Goal: Use online tool/utility: Utilize a website feature to perform a specific function

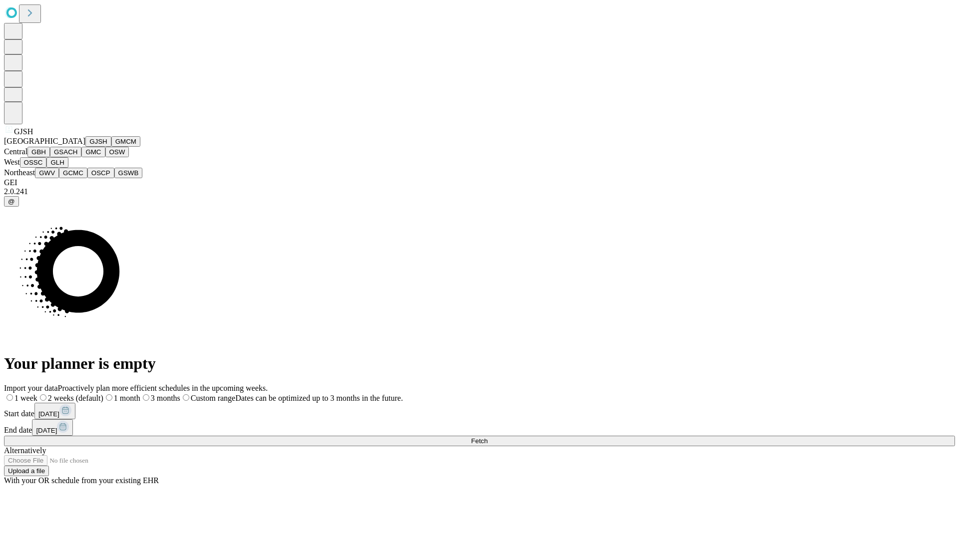
click at [85, 147] on button "GJSH" at bounding box center [98, 141] width 26 height 10
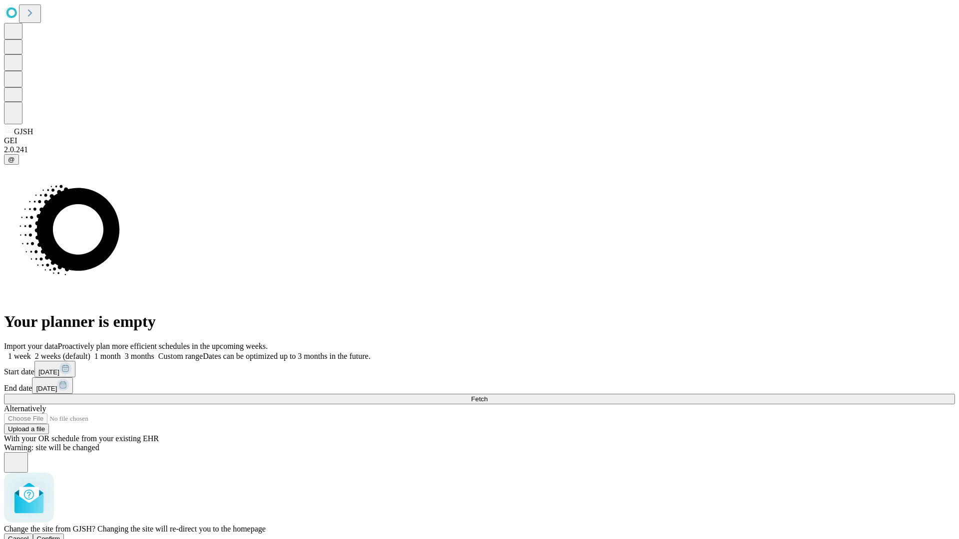
click at [60, 535] on span "Confirm" at bounding box center [48, 538] width 23 height 7
click at [90, 352] on label "2 weeks (default)" at bounding box center [60, 356] width 59 height 8
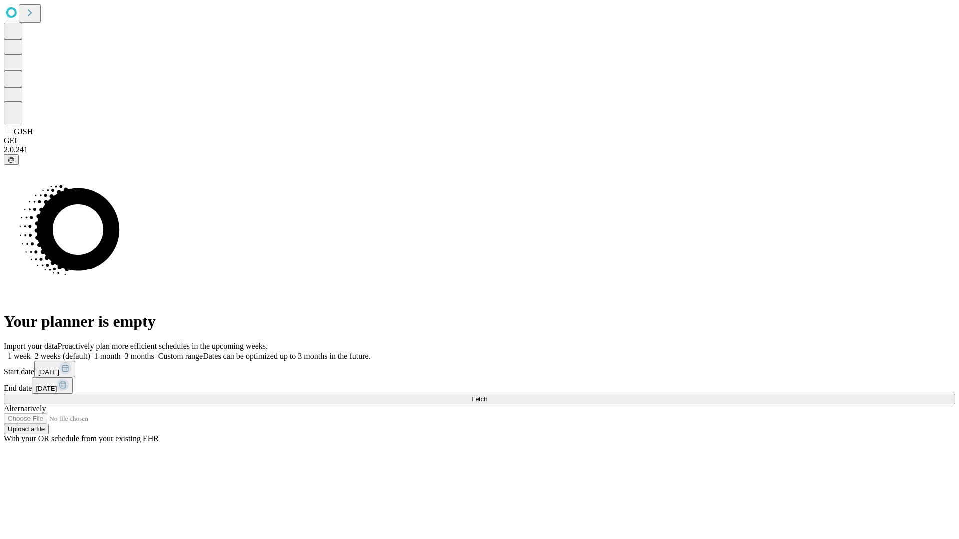
click at [487, 396] on span "Fetch" at bounding box center [479, 399] width 16 height 7
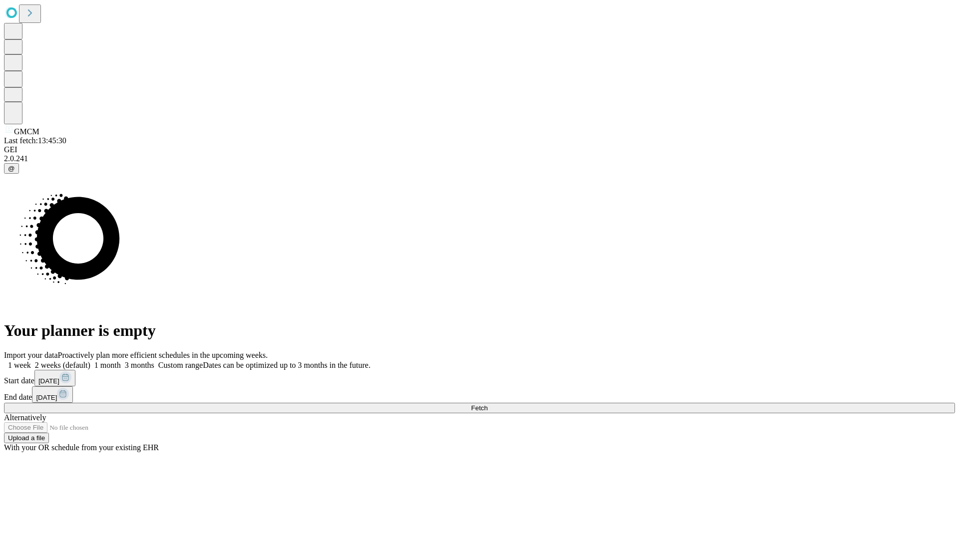
click at [90, 361] on label "2 weeks (default)" at bounding box center [60, 365] width 59 height 8
click at [487, 405] on span "Fetch" at bounding box center [479, 408] width 16 height 7
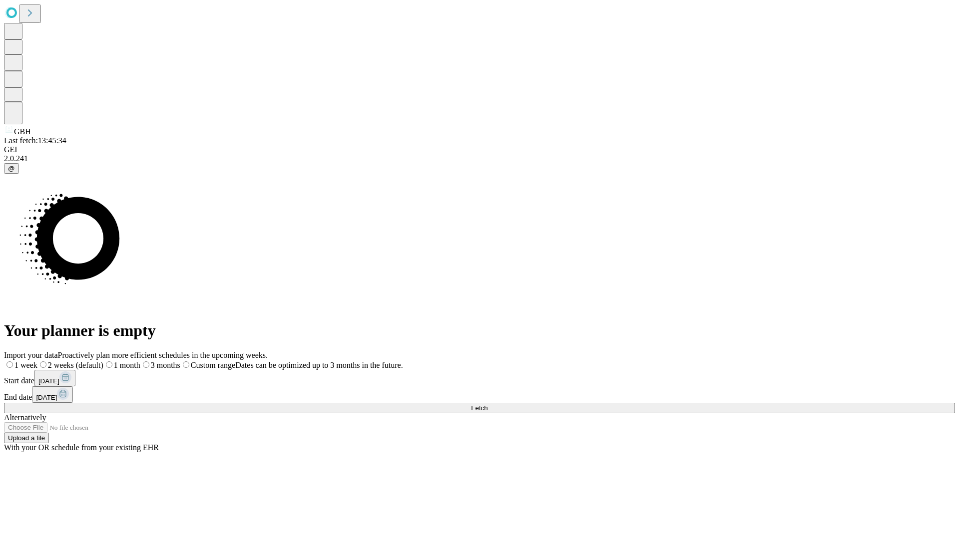
click at [103, 361] on label "2 weeks (default)" at bounding box center [70, 365] width 66 height 8
click at [487, 405] on span "Fetch" at bounding box center [479, 408] width 16 height 7
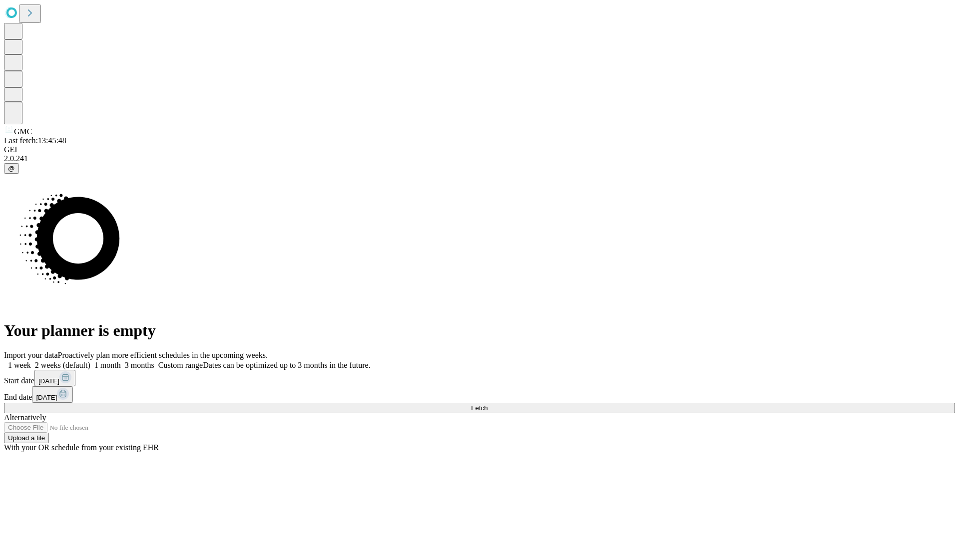
click at [90, 361] on label "2 weeks (default)" at bounding box center [60, 365] width 59 height 8
click at [487, 405] on span "Fetch" at bounding box center [479, 408] width 16 height 7
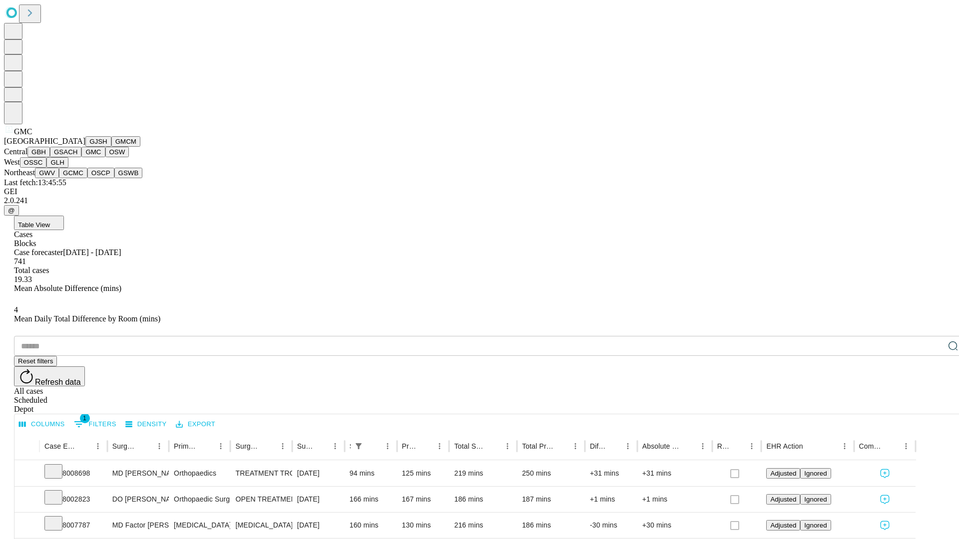
click at [105, 157] on button "OSW" at bounding box center [117, 152] width 24 height 10
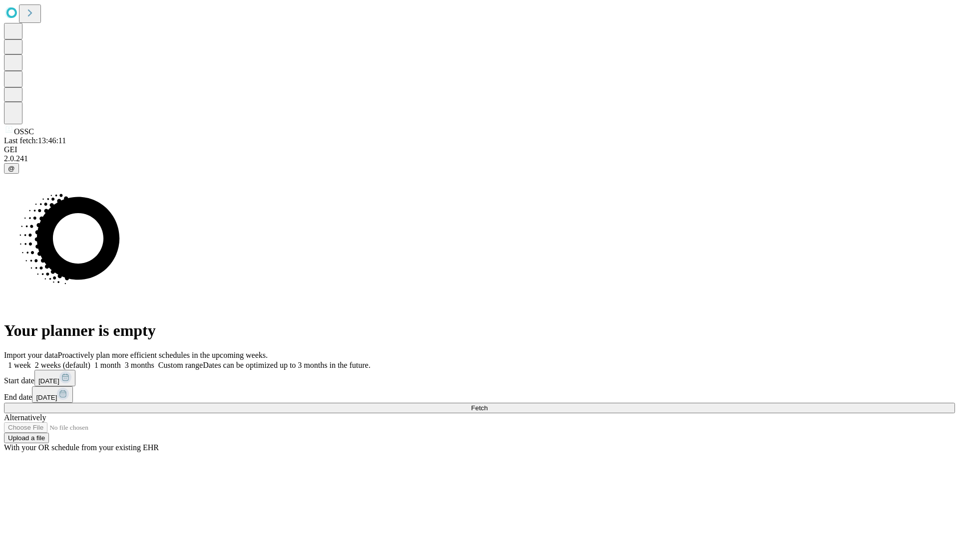
click at [90, 361] on label "2 weeks (default)" at bounding box center [60, 365] width 59 height 8
click at [487, 405] on span "Fetch" at bounding box center [479, 408] width 16 height 7
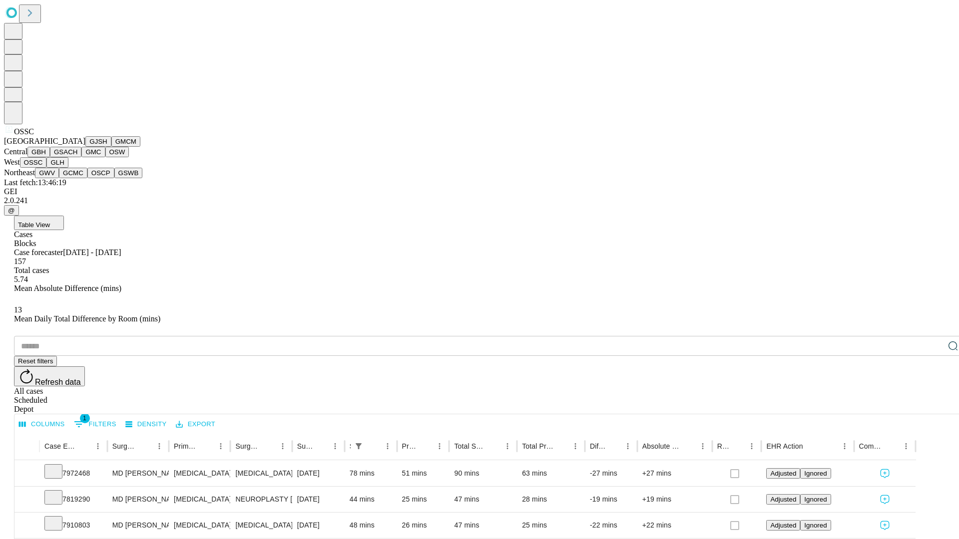
click at [68, 168] on button "GLH" at bounding box center [56, 162] width 21 height 10
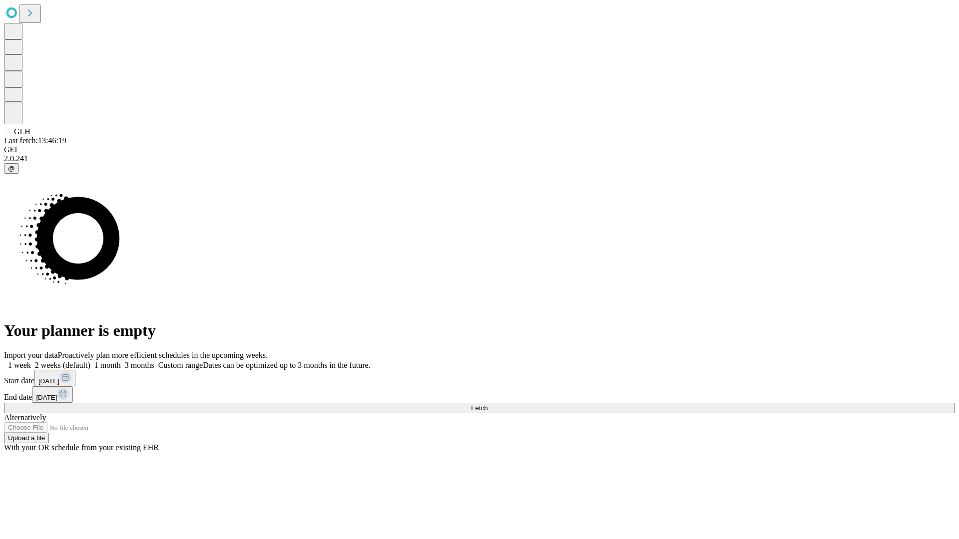
click at [90, 361] on label "2 weeks (default)" at bounding box center [60, 365] width 59 height 8
click at [487, 405] on span "Fetch" at bounding box center [479, 408] width 16 height 7
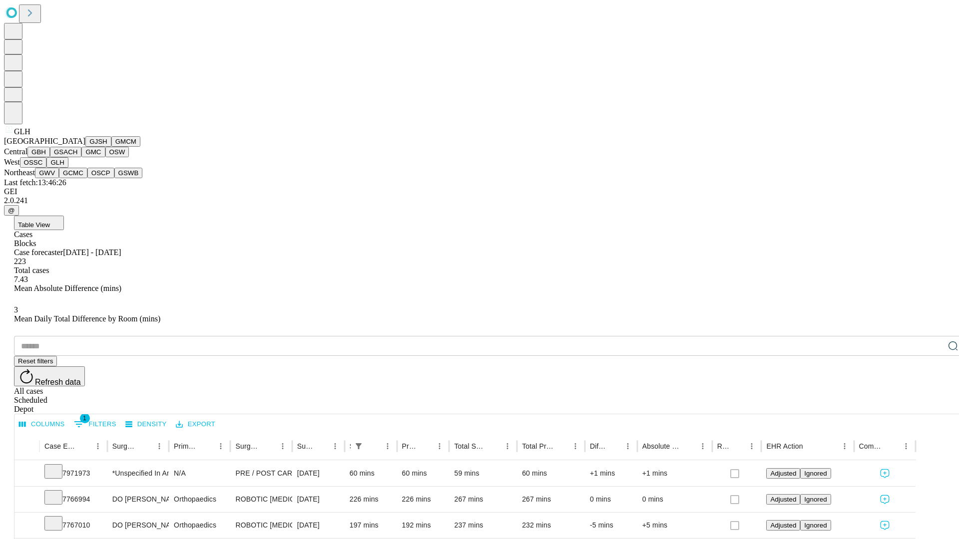
click at [59, 178] on button "GWV" at bounding box center [47, 173] width 24 height 10
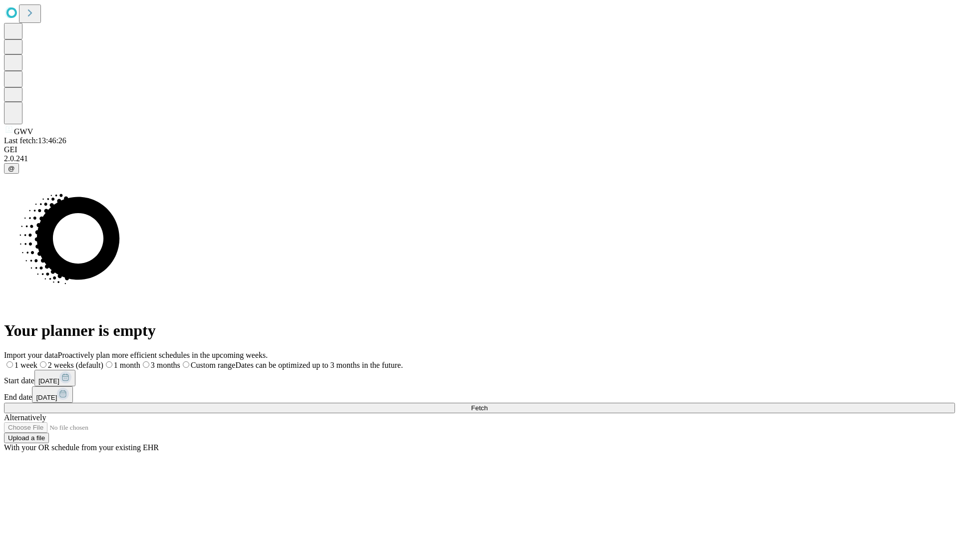
click at [103, 361] on label "2 weeks (default)" at bounding box center [70, 365] width 66 height 8
click at [487, 405] on span "Fetch" at bounding box center [479, 408] width 16 height 7
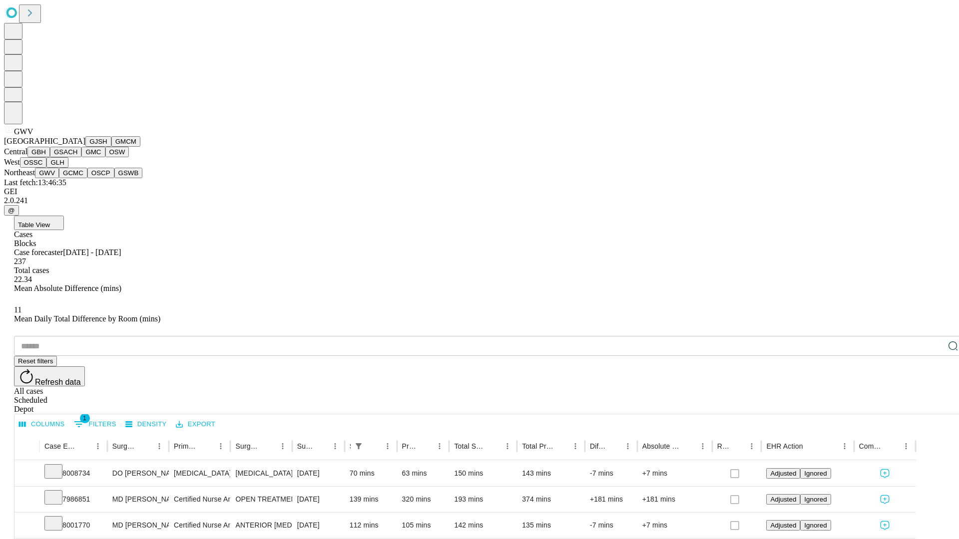
click at [77, 178] on button "GCMC" at bounding box center [73, 173] width 28 height 10
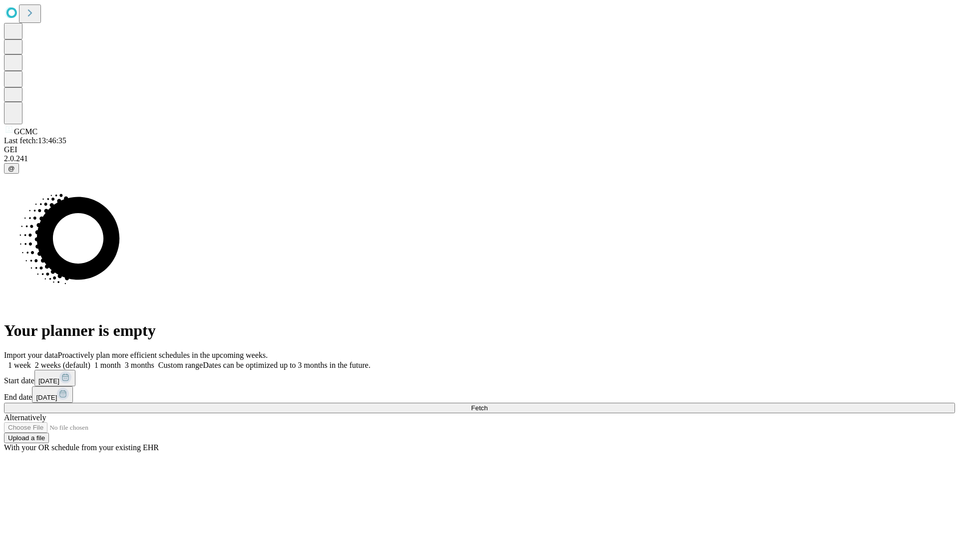
click at [90, 361] on label "2 weeks (default)" at bounding box center [60, 365] width 59 height 8
click at [487, 405] on span "Fetch" at bounding box center [479, 408] width 16 height 7
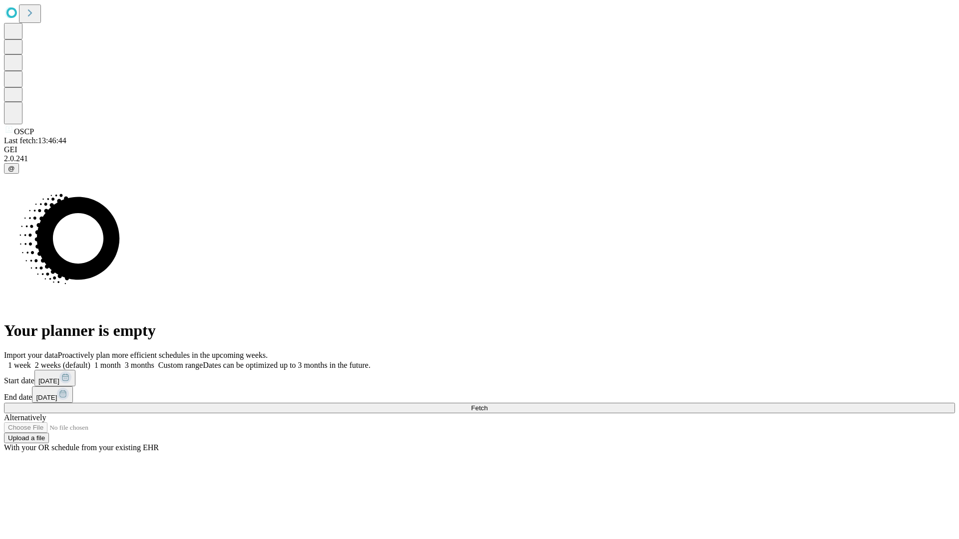
click at [90, 361] on label "2 weeks (default)" at bounding box center [60, 365] width 59 height 8
click at [487, 405] on span "Fetch" at bounding box center [479, 408] width 16 height 7
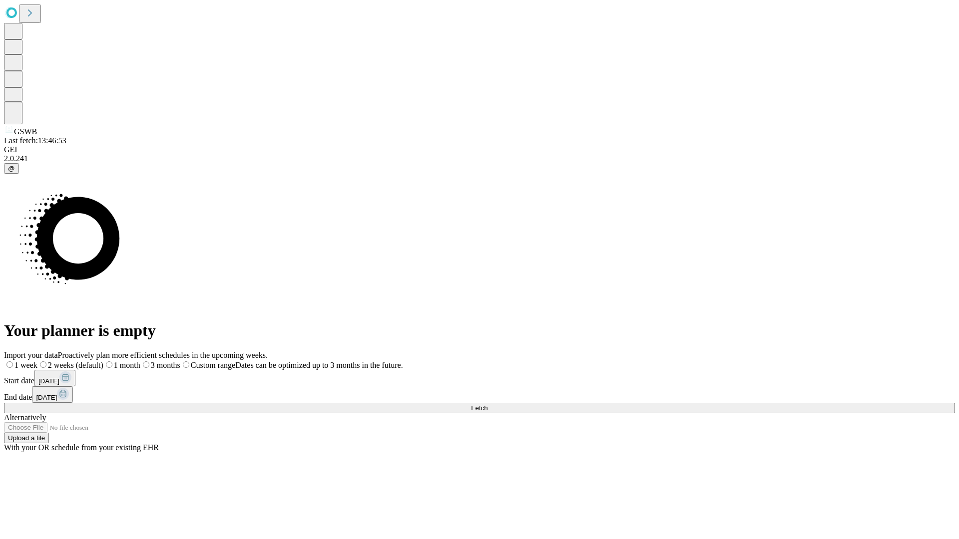
click at [103, 361] on label "2 weeks (default)" at bounding box center [70, 365] width 66 height 8
click at [487, 405] on span "Fetch" at bounding box center [479, 408] width 16 height 7
